Goal: Task Accomplishment & Management: Complete application form

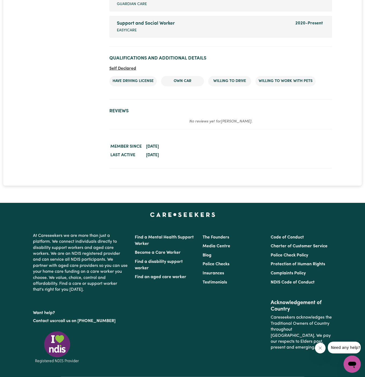
scroll to position [839, 0]
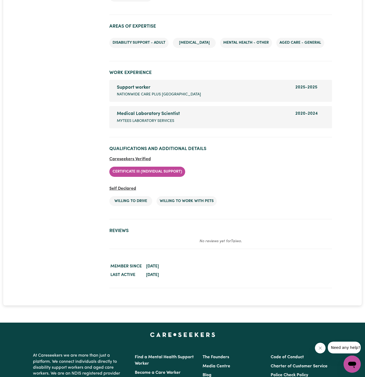
scroll to position [856, 0]
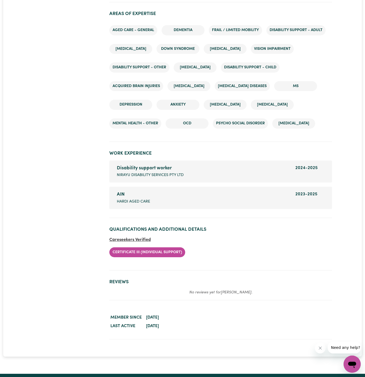
scroll to position [927, 0]
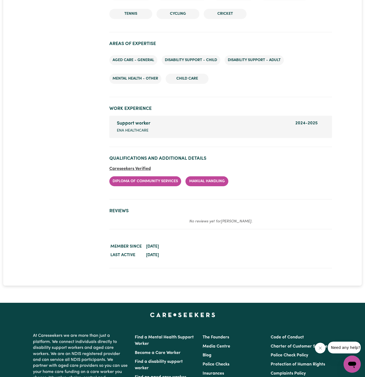
scroll to position [714, 0]
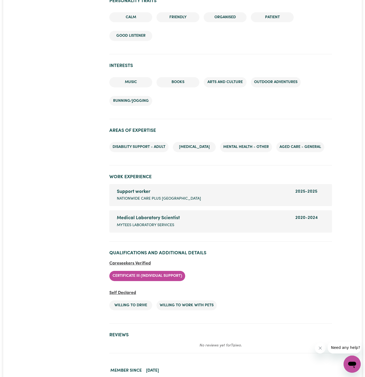
scroll to position [710, 0]
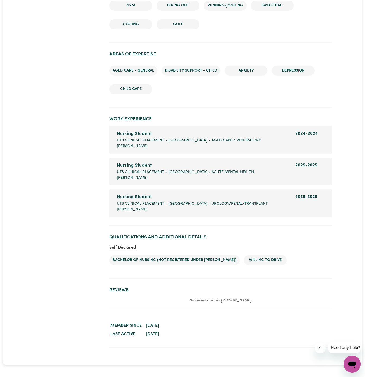
scroll to position [721, 0]
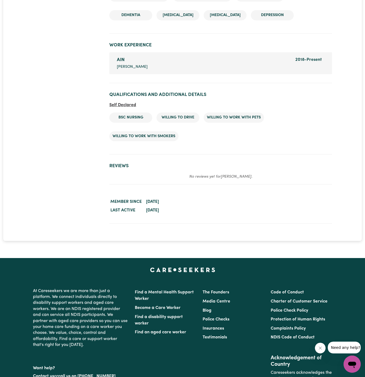
scroll to position [732, 0]
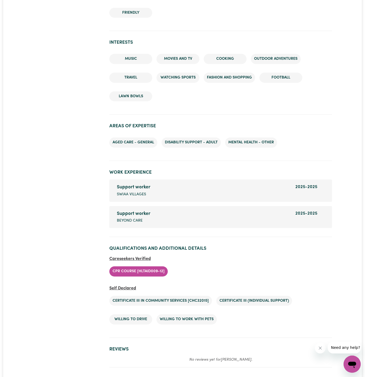
scroll to position [722, 0]
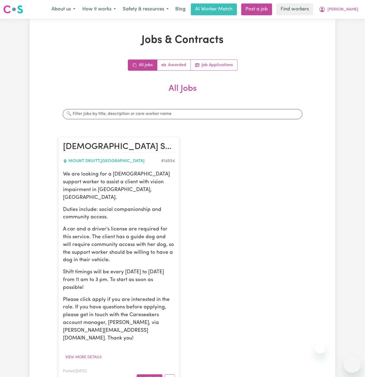
click at [353, 11] on span "[PERSON_NAME]" at bounding box center [342, 10] width 31 height 6
click at [350, 18] on link "My Dashboard" at bounding box center [340, 21] width 42 height 10
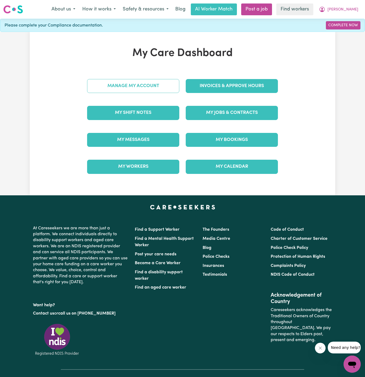
click at [160, 85] on link "Manage My Account" at bounding box center [133, 86] width 92 height 14
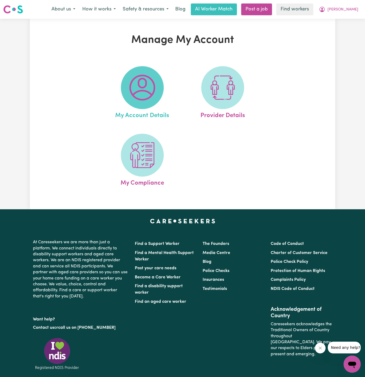
click at [155, 85] on span at bounding box center [142, 87] width 43 height 43
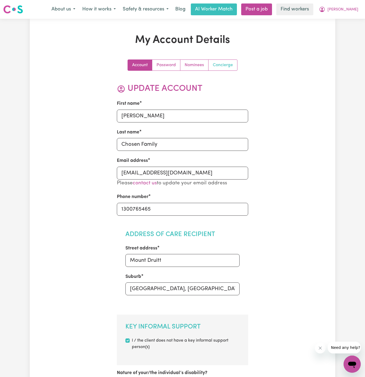
click at [225, 64] on link "Concierge" at bounding box center [222, 65] width 29 height 11
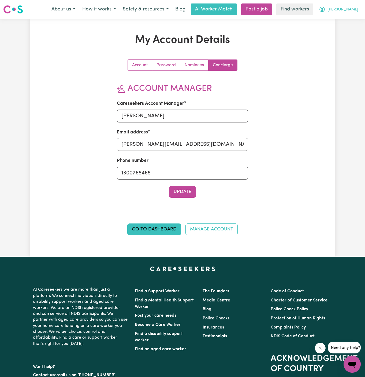
click at [352, 11] on span "[PERSON_NAME]" at bounding box center [342, 10] width 31 height 6
click at [350, 22] on link "My Dashboard" at bounding box center [340, 21] width 42 height 10
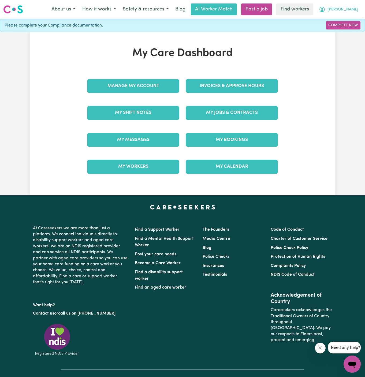
click at [350, 7] on span "[PERSON_NAME]" at bounding box center [342, 10] width 31 height 6
click at [350, 29] on link "Logout" at bounding box center [340, 31] width 42 height 10
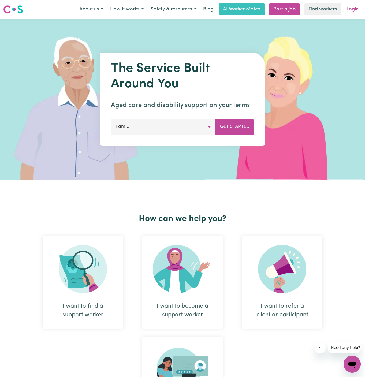
click at [356, 12] on link "Login" at bounding box center [352, 9] width 18 height 12
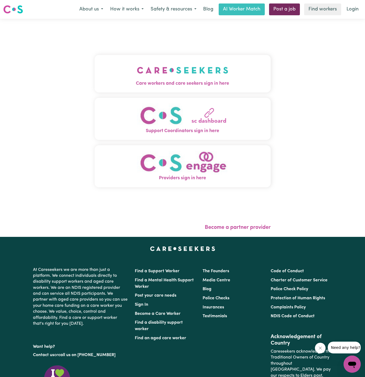
click at [290, 9] on link "Post a job" at bounding box center [284, 9] width 31 height 12
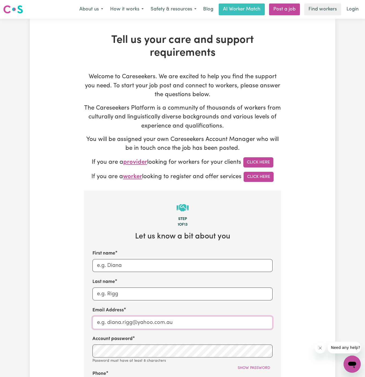
type input "[PERSON_NAME][EMAIL_ADDRESS][DOMAIN_NAME]"
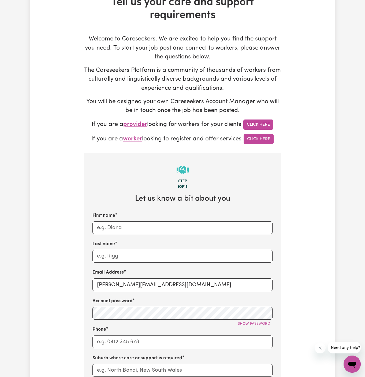
scroll to position [77, 0]
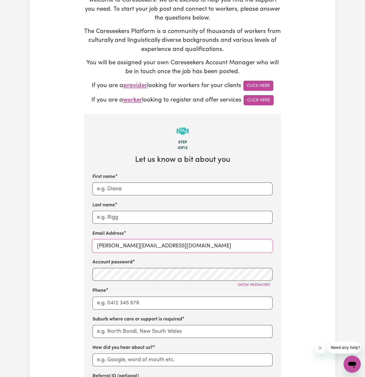
drag, startPoint x: 110, startPoint y: 247, endPoint x: 215, endPoint y: 246, distance: 105.0
click at [215, 246] on input "[PERSON_NAME][EMAIL_ADDRESS][DOMAIN_NAME]" at bounding box center [182, 245] width 180 height 13
click at [109, 193] on input "First name" at bounding box center [182, 188] width 180 height 13
paste input "Xavier123"
type input "[PERSON_NAME]"
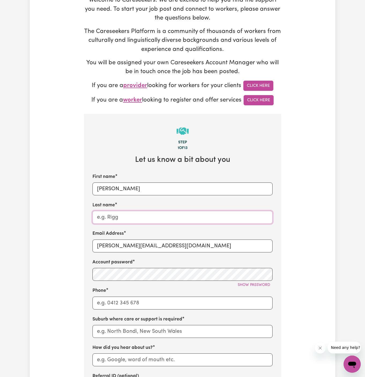
click at [170, 214] on input "Last name" at bounding box center [182, 217] width 180 height 13
paste input "Chosen Family"
type input "Chosen Family"
click at [165, 241] on input "[PERSON_NAME][EMAIL_ADDRESS][DOMAIN_NAME]" at bounding box center [182, 245] width 180 height 13
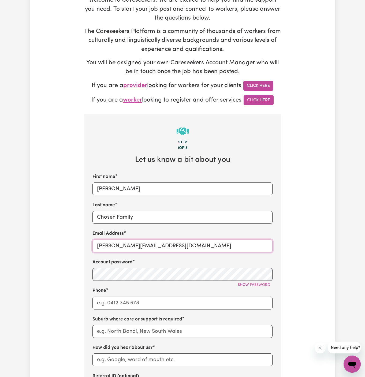
click at [165, 241] on input "[PERSON_NAME][EMAIL_ADDRESS][DOMAIN_NAME]" at bounding box center [182, 245] width 180 height 13
paste input "XavierCF"
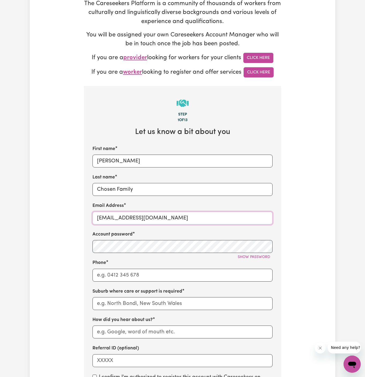
scroll to position [121, 0]
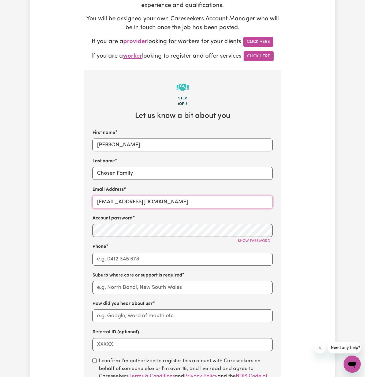
type input "[EMAIL_ADDRESS][DOMAIN_NAME]"
click at [121, 172] on input "Chosen Family" at bounding box center [182, 173] width 180 height 13
click at [131, 286] on input "text" at bounding box center [182, 287] width 180 height 13
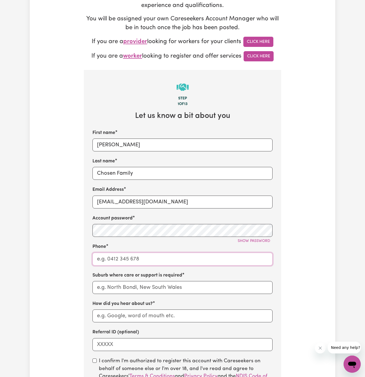
click at [107, 258] on input "Phone" at bounding box center [182, 259] width 180 height 13
type input "1300765465"
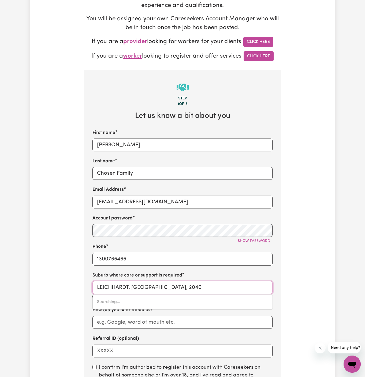
click at [137, 284] on input "LEICHHARDT, [GEOGRAPHIC_DATA], 2040" at bounding box center [182, 287] width 180 height 13
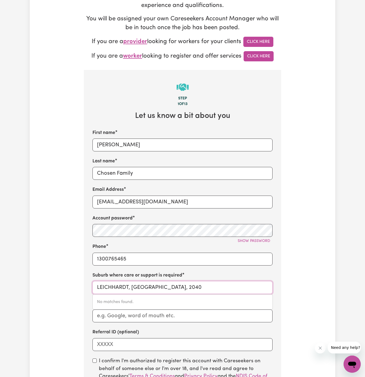
click at [137, 284] on input "LEICHHARDT, [GEOGRAPHIC_DATA], 2040" at bounding box center [182, 287] width 180 height 13
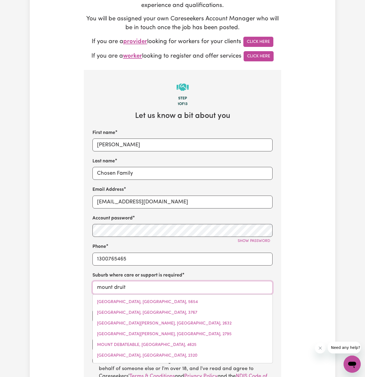
type input "mount druitt"
type input "mount druitt, [GEOGRAPHIC_DATA], 2770"
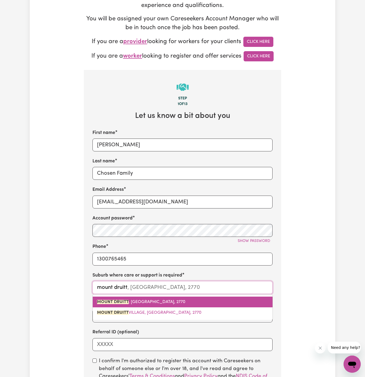
click at [145, 300] on span "[GEOGRAPHIC_DATA] , [GEOGRAPHIC_DATA], 2770" at bounding box center [141, 302] width 88 height 4
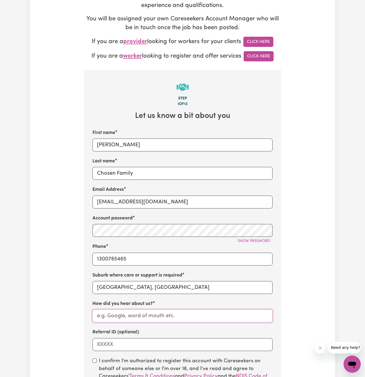
click at [129, 319] on input "How did you hear about us?" at bounding box center [182, 315] width 180 height 13
paste input "Chosen Family"
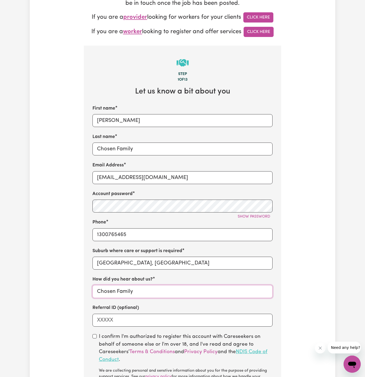
scroll to position [158, 0]
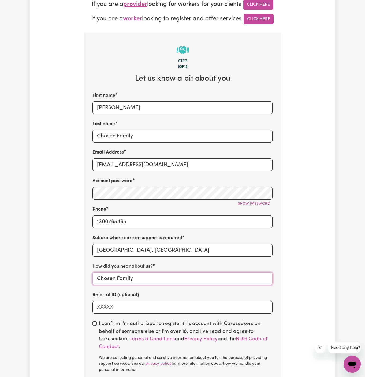
type input "Chosen Family"
click at [95, 322] on input "checkbox" at bounding box center [94, 323] width 4 height 4
checkbox input "true"
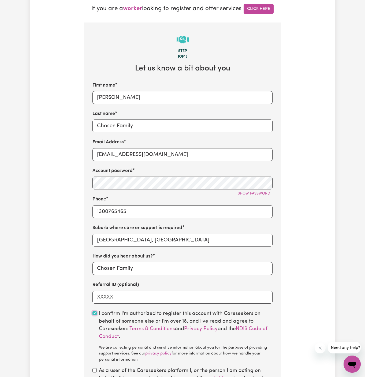
scroll to position [176, 0]
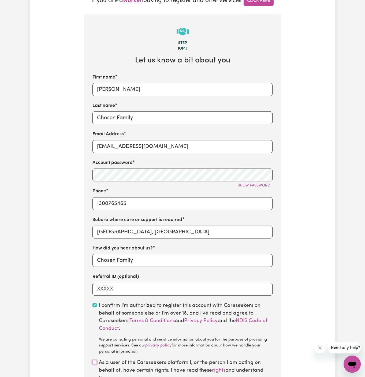
click at [95, 364] on input "checkbox" at bounding box center [94, 362] width 4 height 4
checkbox input "true"
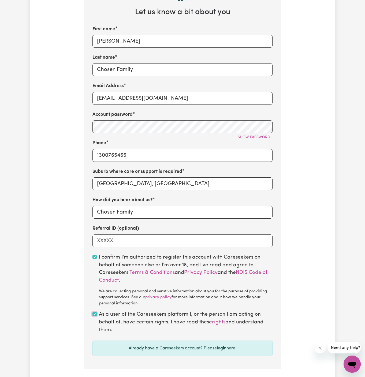
scroll to position [288, 0]
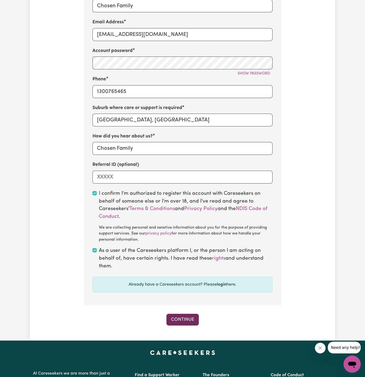
click at [191, 315] on button "Continue" at bounding box center [182, 320] width 32 height 12
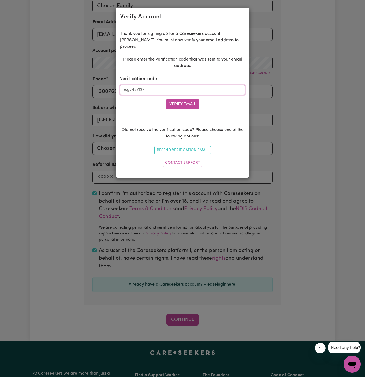
click at [154, 85] on input "Verification code" at bounding box center [182, 90] width 125 height 10
paste input "161655"
type input "161655"
click at [165, 91] on form "Verification code 161655 Verify Email" at bounding box center [182, 93] width 125 height 34
click at [175, 99] on button "Verify Email" at bounding box center [182, 104] width 33 height 10
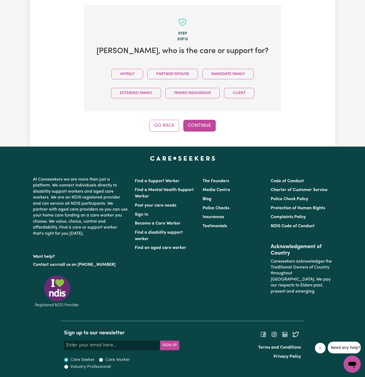
scroll to position [184, 0]
